Goal: Task Accomplishment & Management: Complete application form

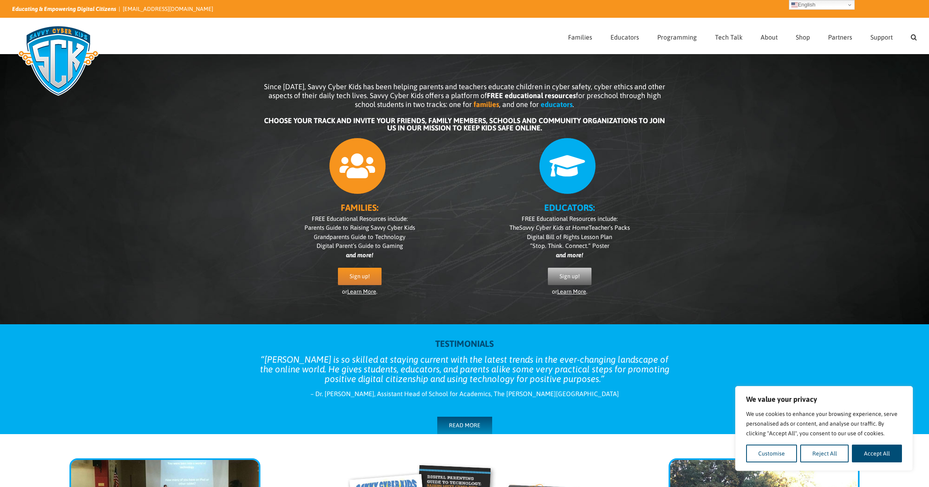
click at [574, 278] on span "Sign up!" at bounding box center [570, 276] width 20 height 7
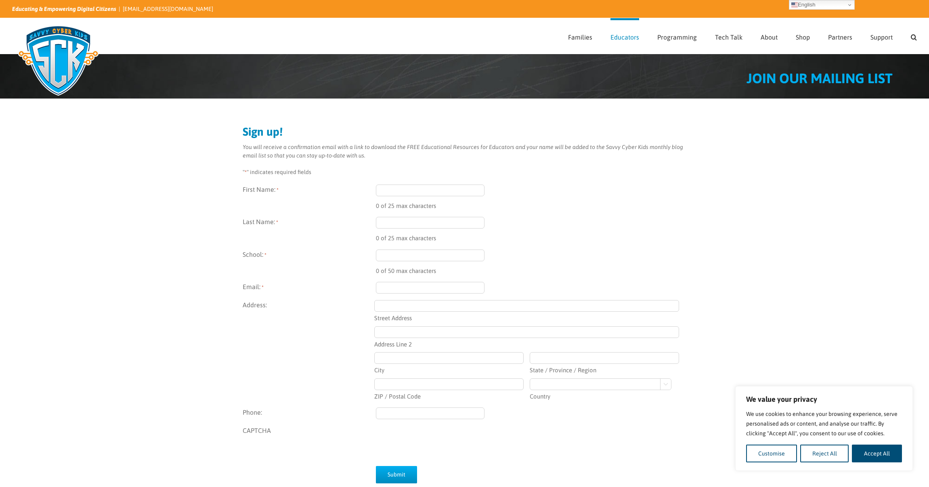
click at [398, 192] on input "First Name: *" at bounding box center [430, 190] width 109 height 12
type input "[PERSON_NAME]"
type input "Pruss"
type input "prusstwin1@gmail.com"
type input "7 Titus Avenue"
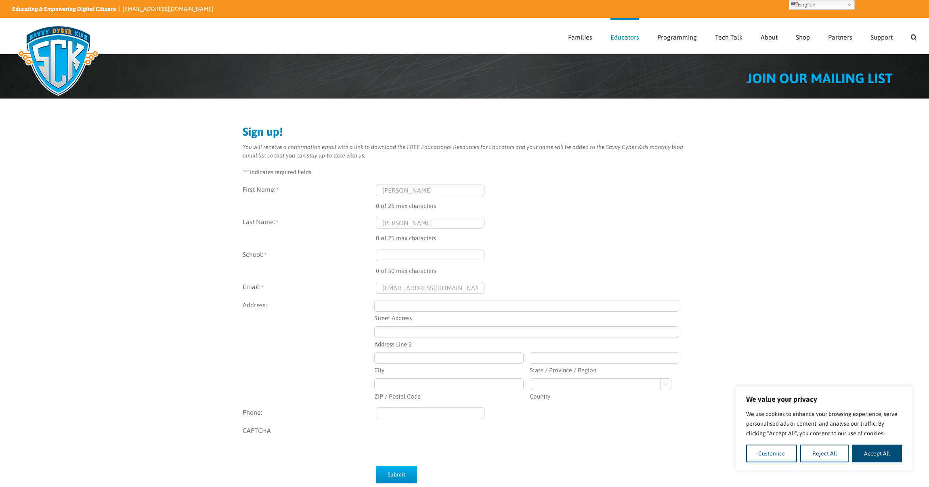
type input "RICHBORO"
type input "PA"
type input "18954"
select select "United States"
type input "(215) 500-4649"
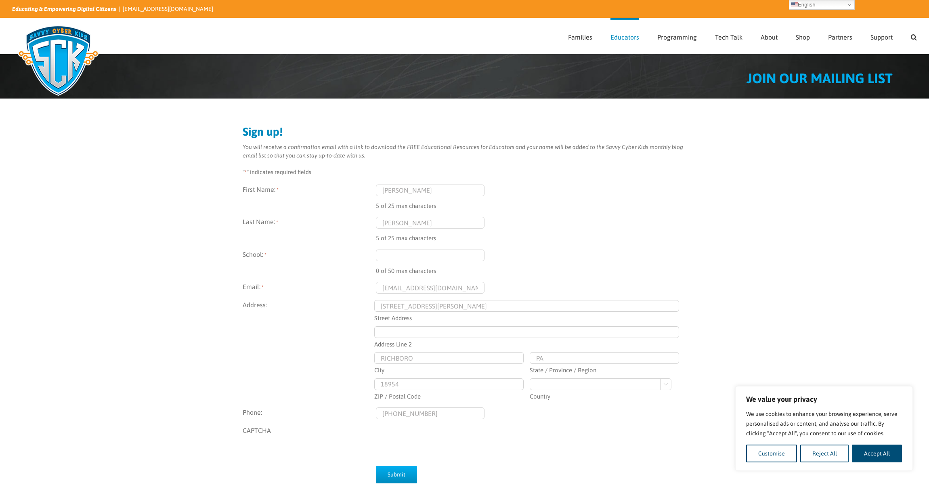
click at [396, 256] on input "School: *" at bounding box center [430, 255] width 109 height 12
type input "Poquessing Middle School"
click at [411, 289] on input "prusstwin1@gmail.com" at bounding box center [430, 288] width 109 height 12
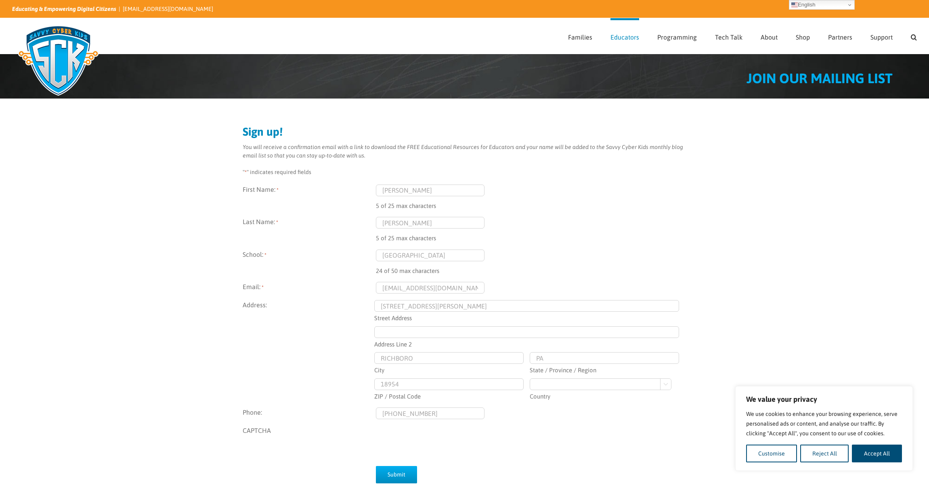
type input "kpruss@neshaminy.org"
type input "2"
type input "300 Heights Lane"
type input "Feasterville"
type input "19053"
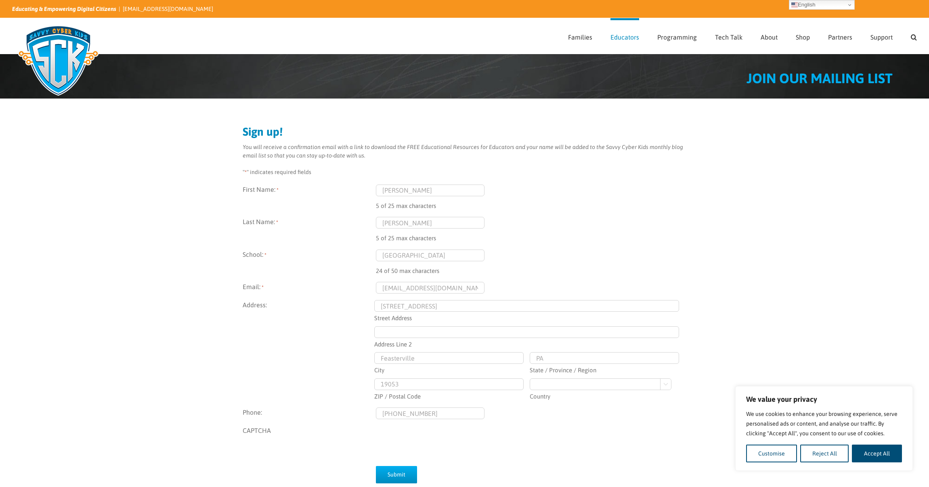
click at [427, 415] on input "(215) 500-4649" at bounding box center [430, 413] width 109 height 12
type input "(215) 809-6210"
click at [385, 473] on input "Submit" at bounding box center [396, 474] width 41 height 17
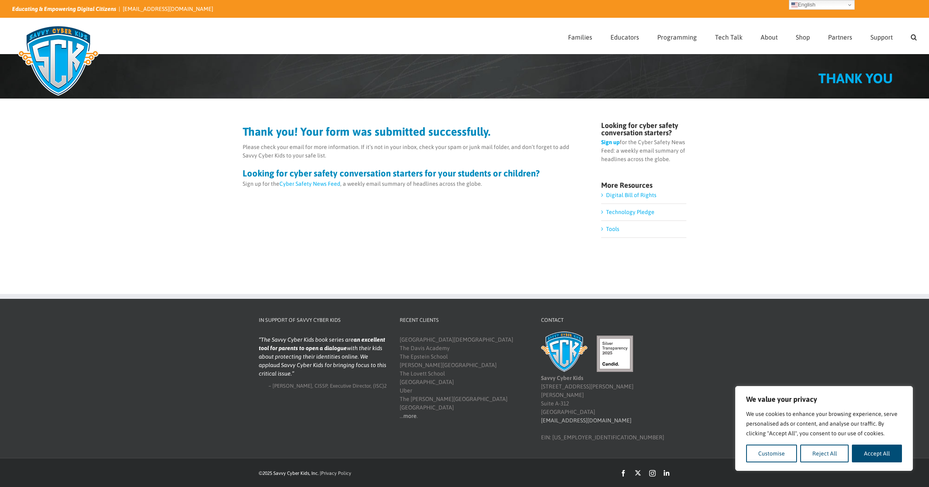
click at [615, 231] on link "Tools" at bounding box center [612, 229] width 13 height 6
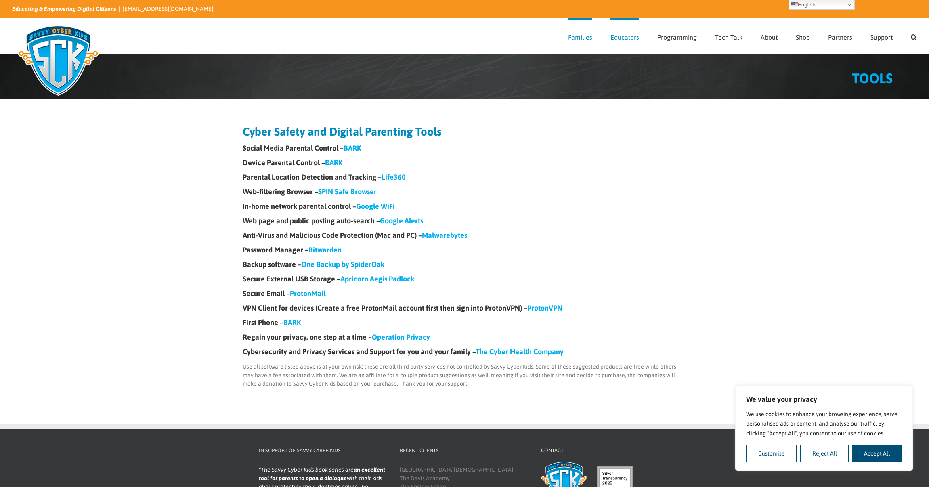
click at [419, 336] on link "Operation Privacy" at bounding box center [401, 337] width 58 height 8
click at [525, 352] on link "The Cyber Health Company" at bounding box center [520, 351] width 88 height 8
